Goal: Task Accomplishment & Management: Complete application form

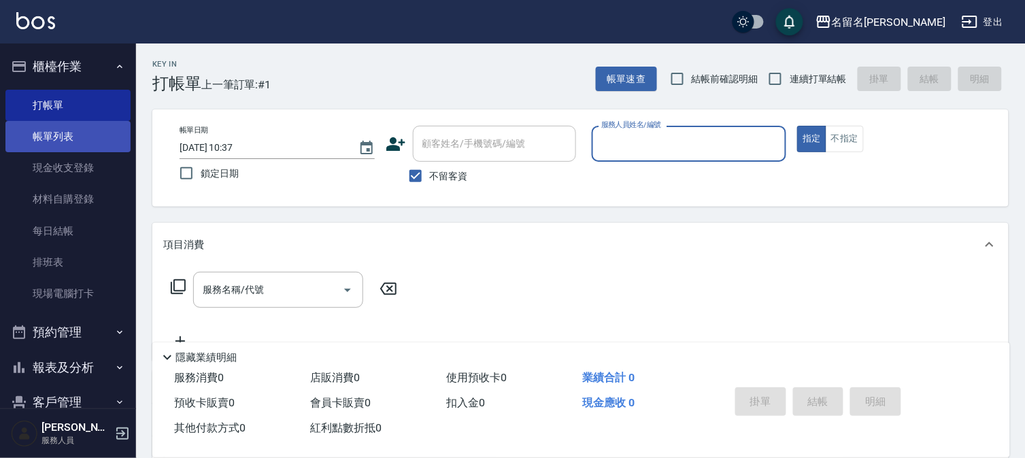
click at [62, 128] on link "帳單列表" at bounding box center [67, 136] width 125 height 31
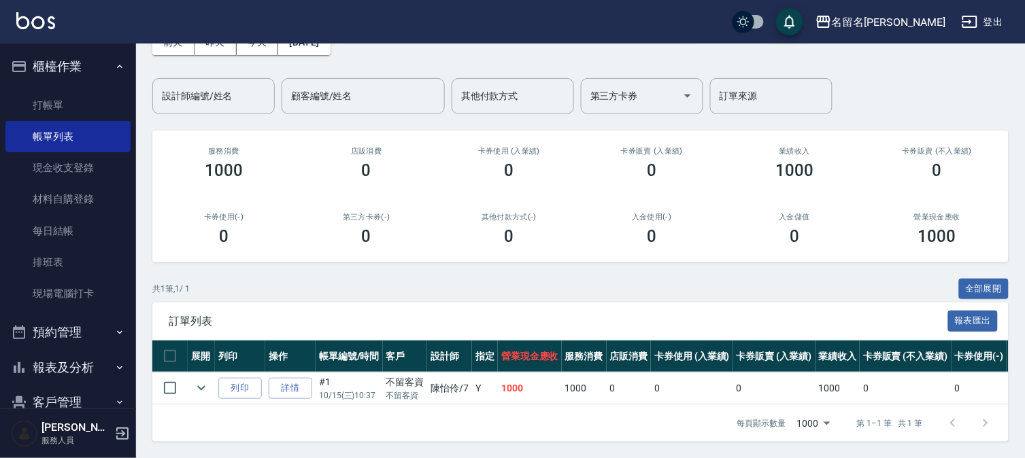
scroll to position [90, 0]
click at [87, 107] on link "打帳單" at bounding box center [67, 105] width 125 height 31
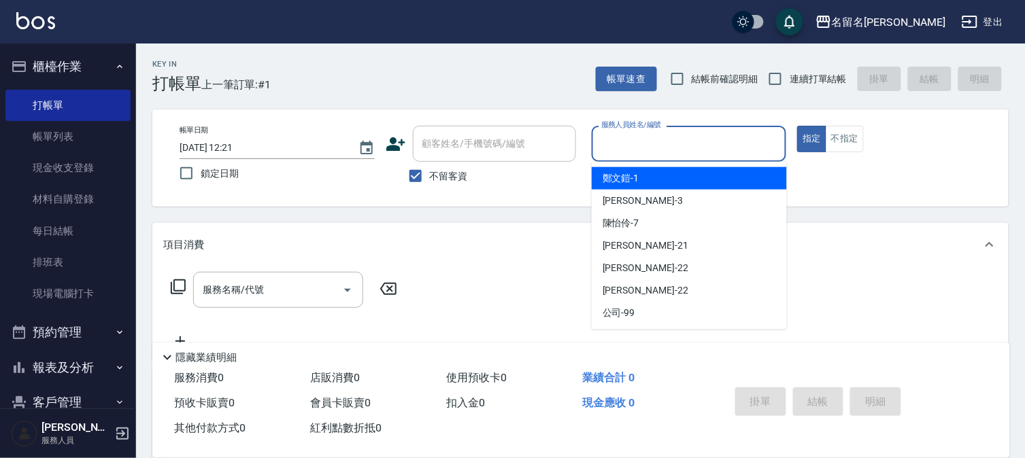
click at [719, 144] on input "服務人員姓名/編號" at bounding box center [689, 144] width 183 height 24
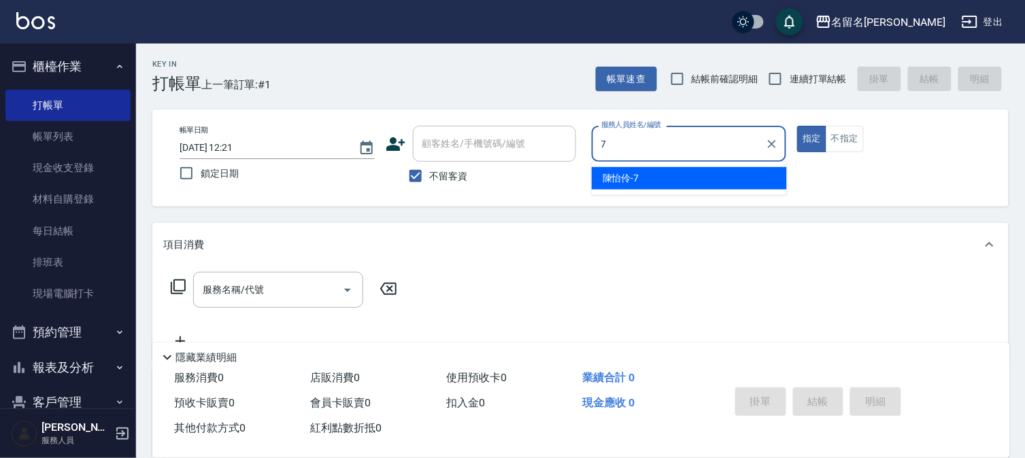
type input "陳怡伶-7"
type button "true"
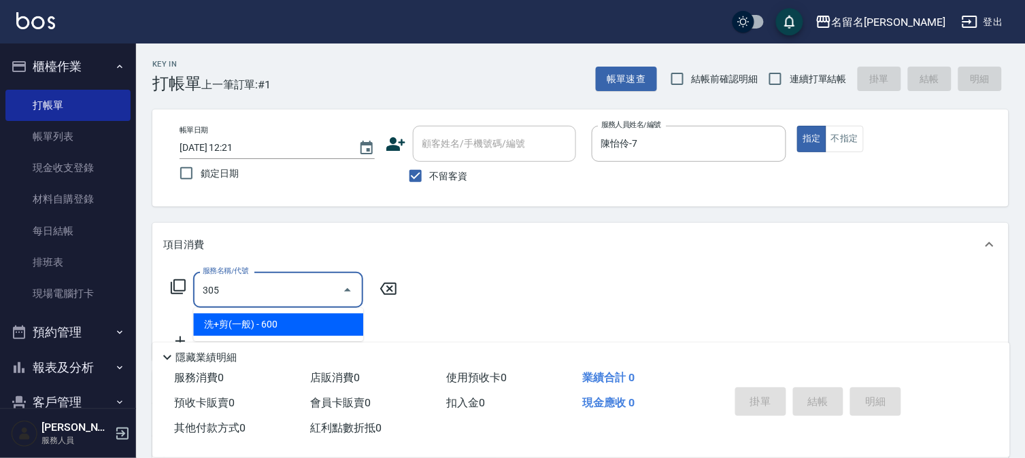
type input "洗+剪(一般)(305)"
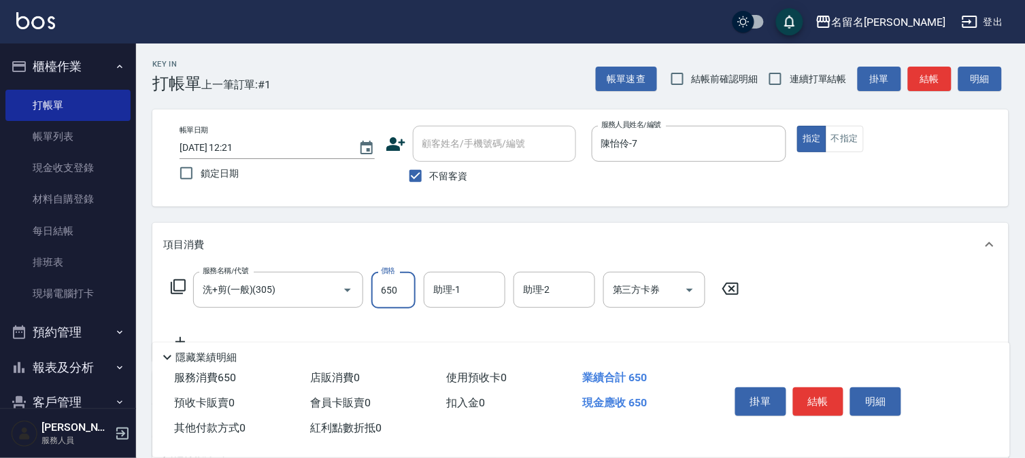
type input "650"
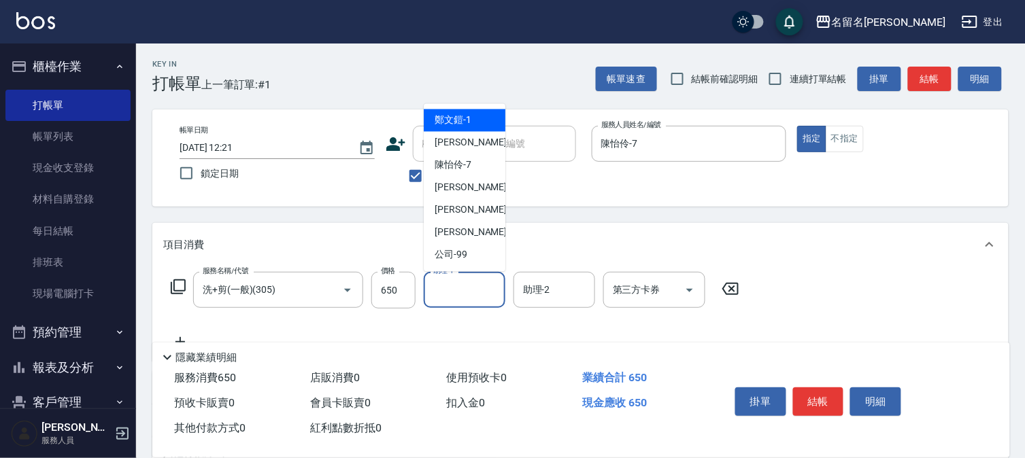
click at [449, 289] on input "助理-1" at bounding box center [464, 290] width 69 height 24
click at [463, 169] on span "[PERSON_NAME]-7" at bounding box center [453, 165] width 37 height 14
type input "陳怡伶-7"
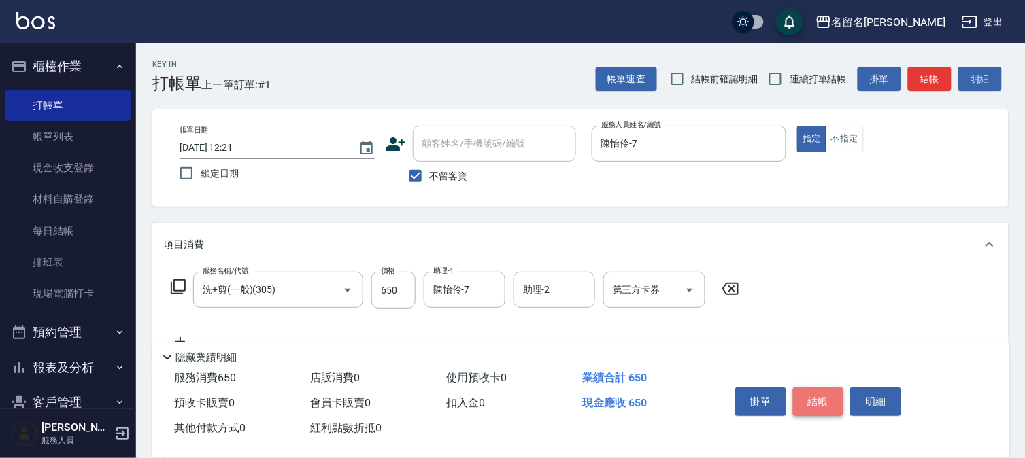
click at [813, 392] on button "結帳" at bounding box center [818, 402] width 51 height 29
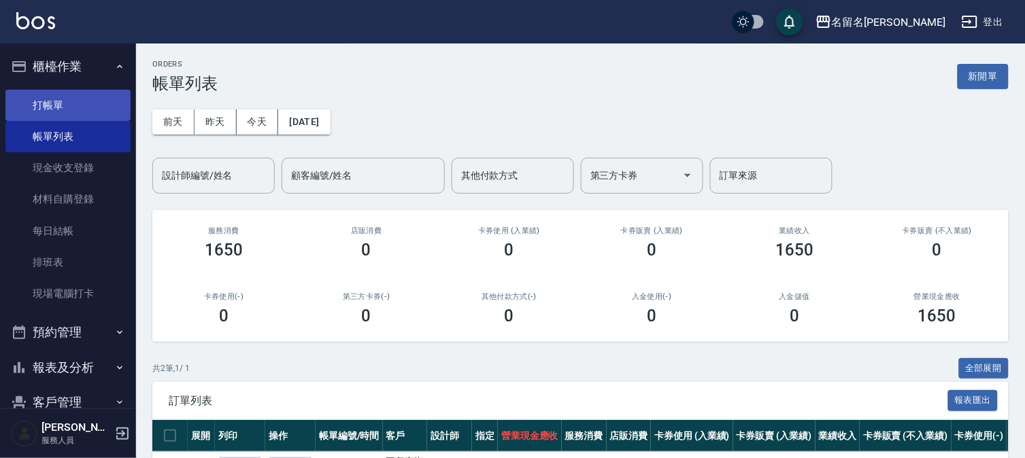
click at [76, 105] on link "打帳單" at bounding box center [67, 105] width 125 height 31
